Goal: Information Seeking & Learning: Check status

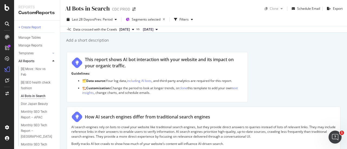
scroll to position [244, 0]
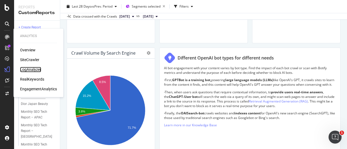
click at [29, 68] on div "LogAnalyzer" at bounding box center [30, 69] width 21 height 5
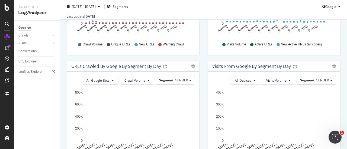
scroll to position [31, 0]
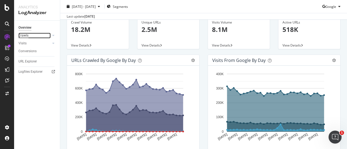
click at [23, 34] on div "Crawls" at bounding box center [23, 36] width 10 height 6
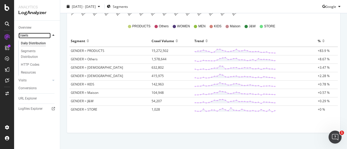
scroll to position [170, 0]
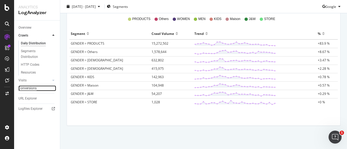
click at [28, 87] on div "Conversions" at bounding box center [27, 89] width 18 height 6
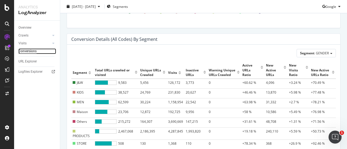
scroll to position [226, 0]
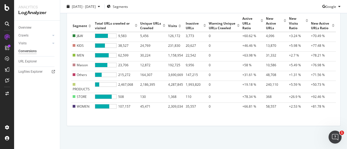
click at [24, 47] on div "Visits" at bounding box center [38, 44] width 41 height 8
click at [23, 44] on div "Visits" at bounding box center [22, 44] width 8 height 6
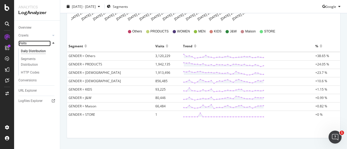
scroll to position [170, 0]
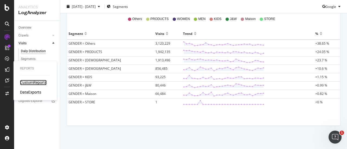
click at [25, 81] on div "CustomReports" at bounding box center [33, 82] width 27 height 5
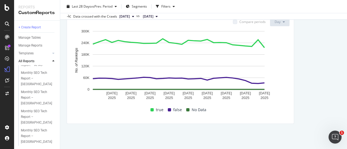
scroll to position [52, 0]
click at [40, 86] on div "Monthly SEO Tech Report – [GEOGRAPHIC_DATA]" at bounding box center [37, 79] width 33 height 17
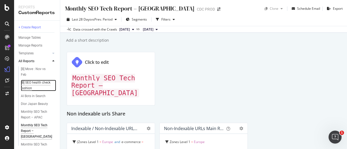
click at [37, 88] on div "[B] SEO health check fashion" at bounding box center [36, 85] width 31 height 11
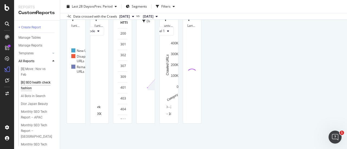
scroll to position [302, 0]
